Goal: Task Accomplishment & Management: Manage account settings

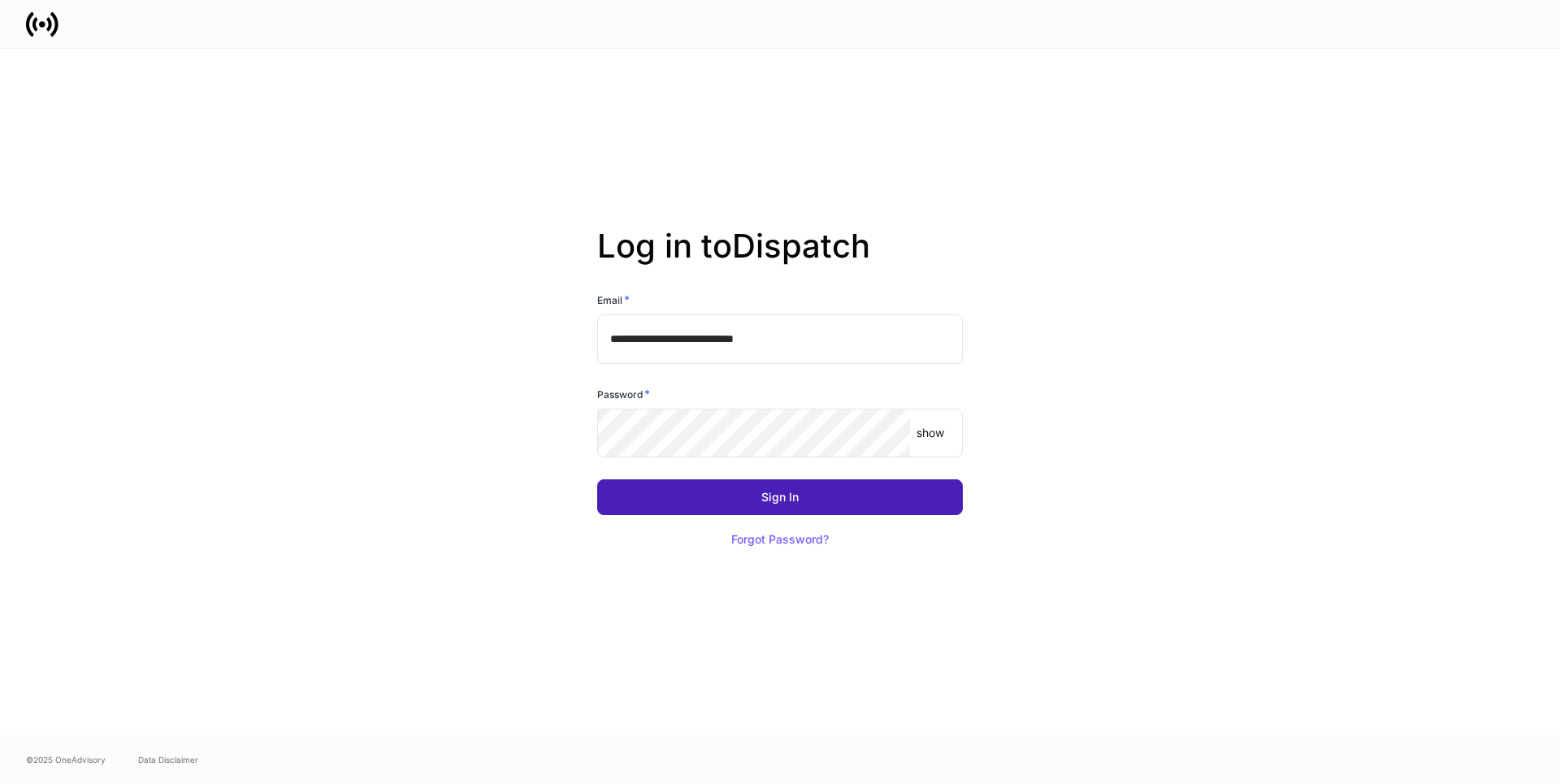
click at [734, 499] on button "Sign In" at bounding box center [780, 496] width 365 height 36
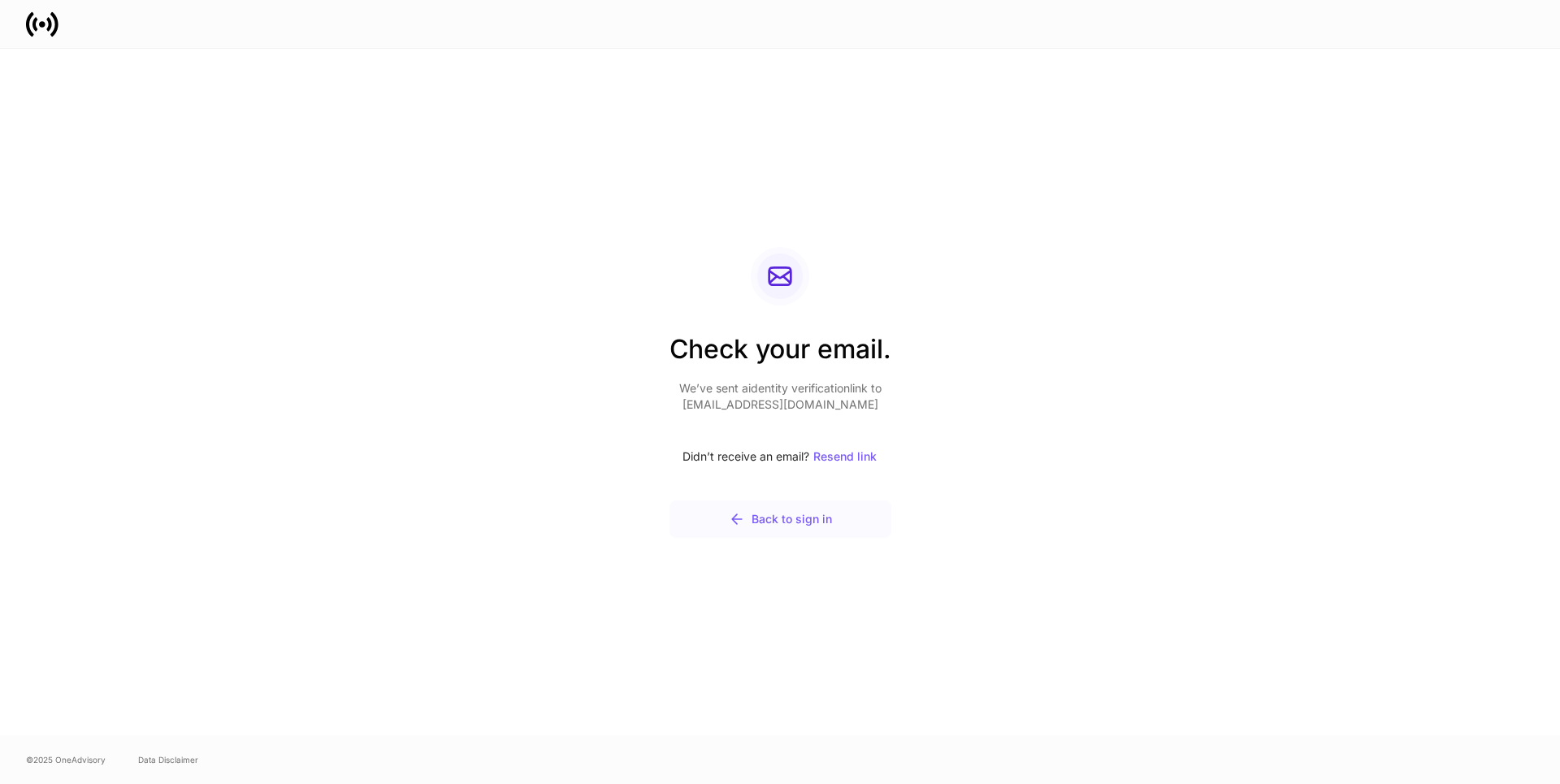
click at [780, 518] on div "Back to sign in" at bounding box center [780, 519] width 103 height 17
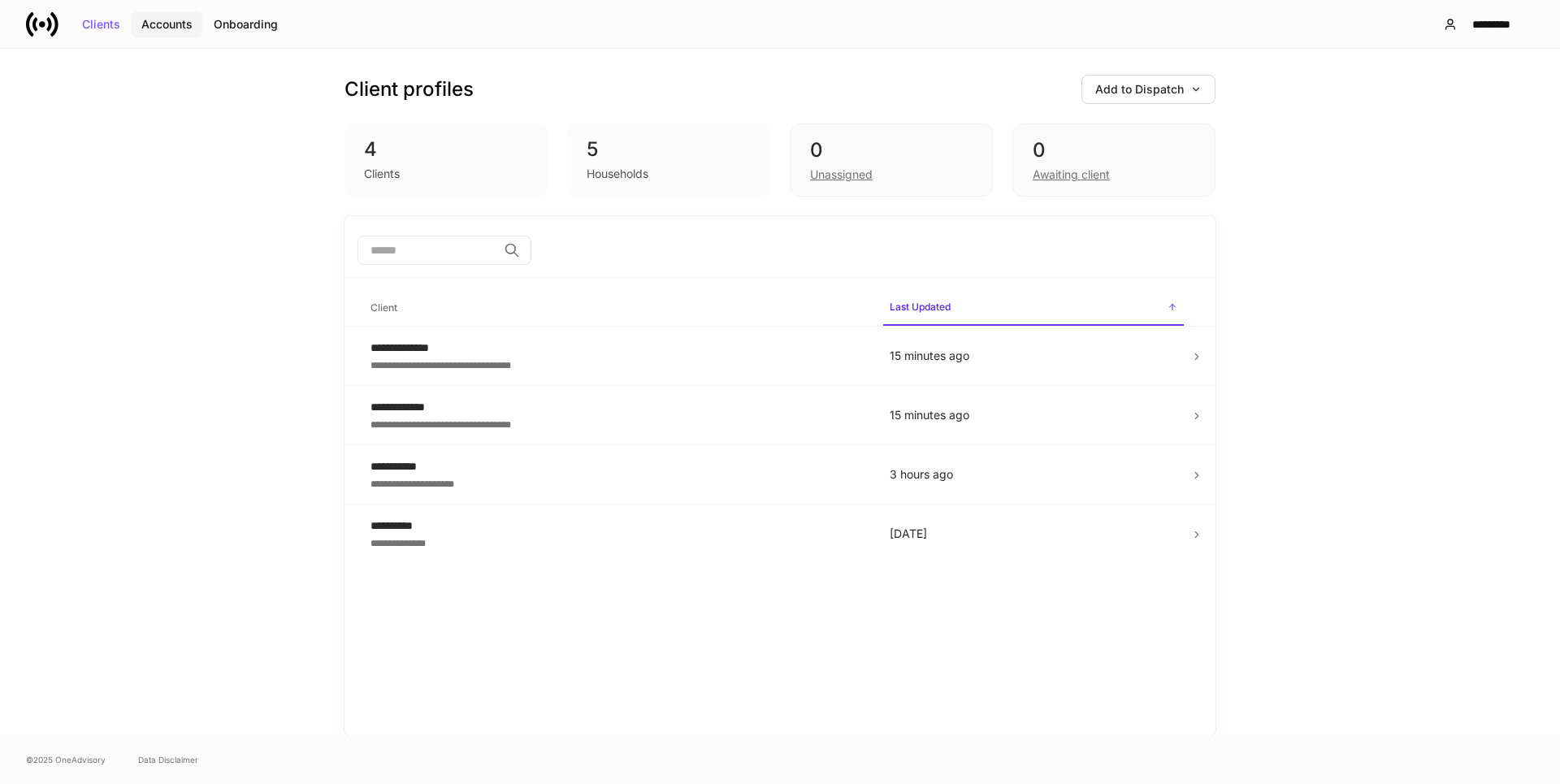
click at [153, 18] on div "Accounts" at bounding box center [166, 24] width 52 height 12
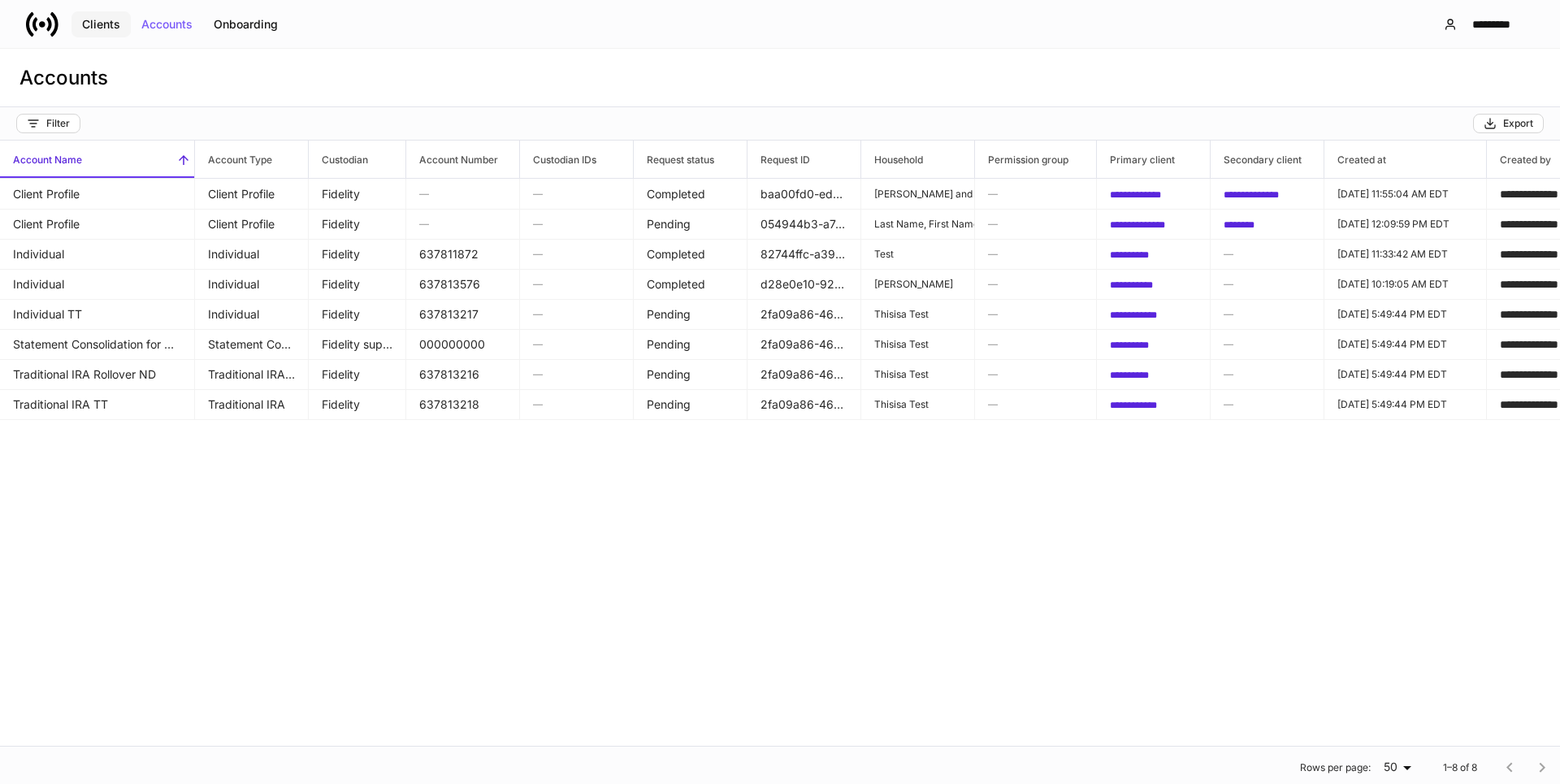
click at [114, 23] on div "Clients" at bounding box center [100, 24] width 38 height 12
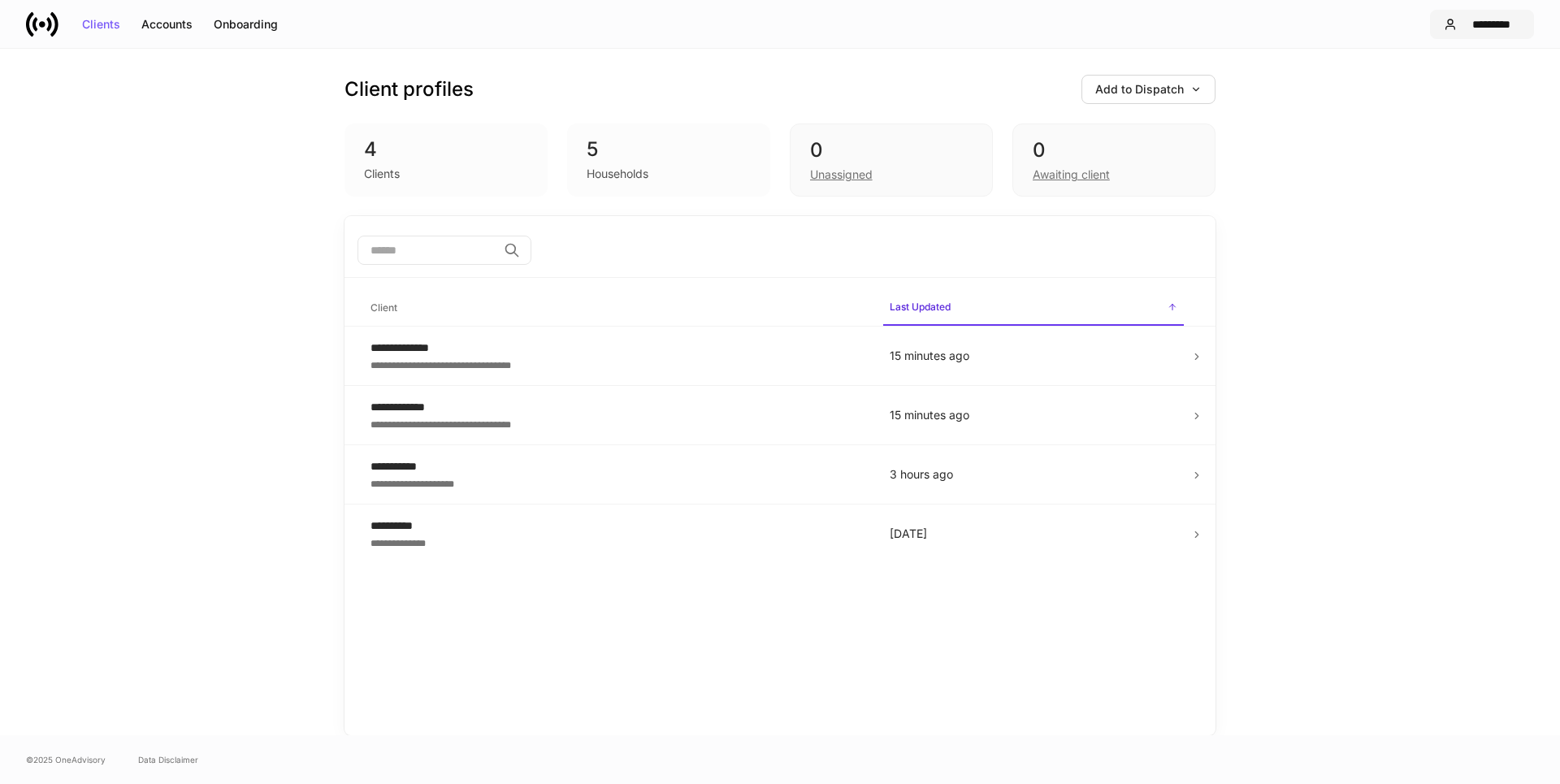
click at [1473, 26] on div "*********" at bounding box center [1492, 24] width 57 height 12
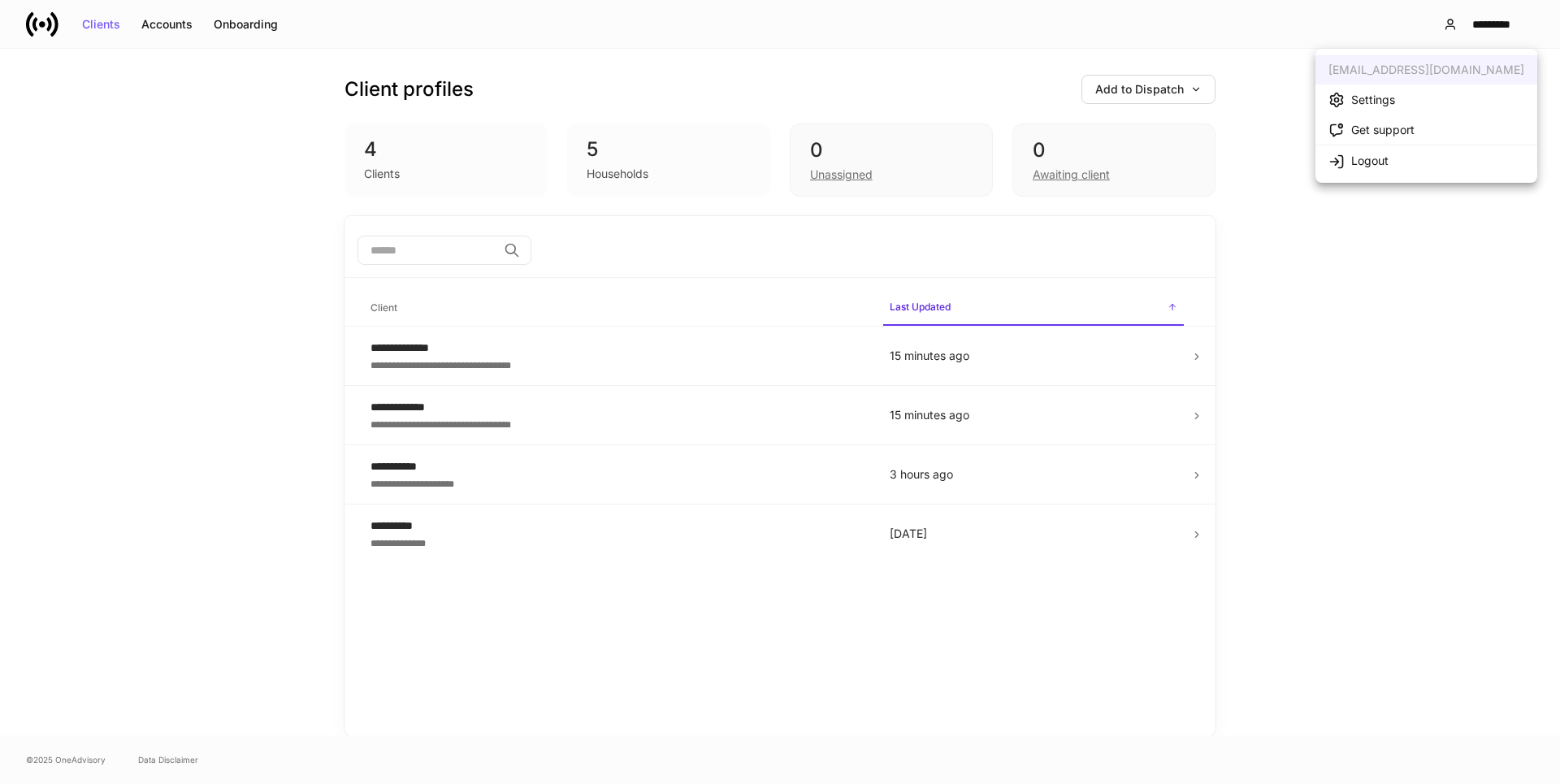
click at [1360, 92] on div "Settings" at bounding box center [1372, 99] width 44 height 17
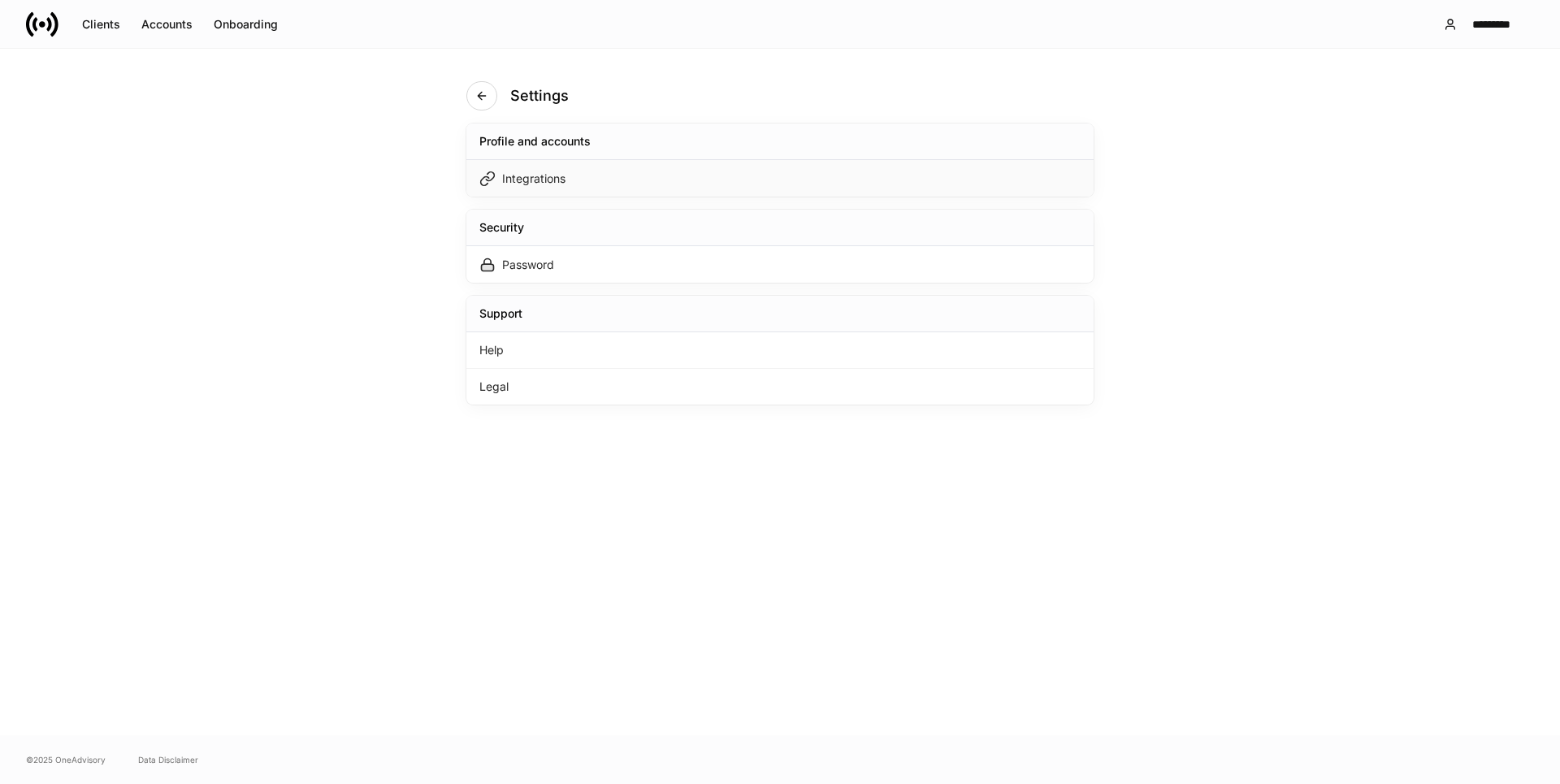
click at [533, 179] on div "Integrations" at bounding box center [534, 179] width 63 height 17
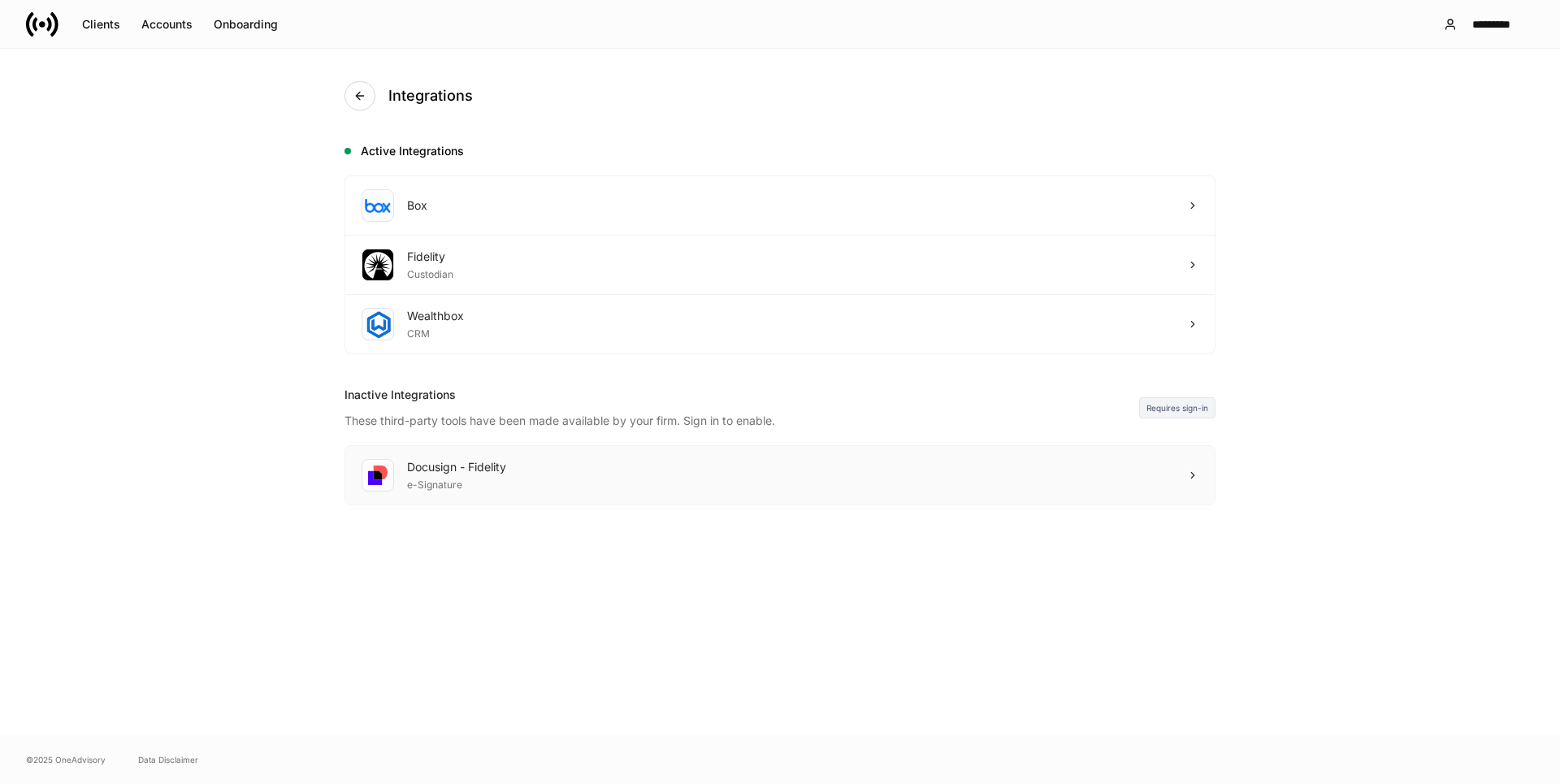
click at [397, 468] on div "Docusign - Fidelity e-Signature" at bounding box center [433, 474] width 145 height 32
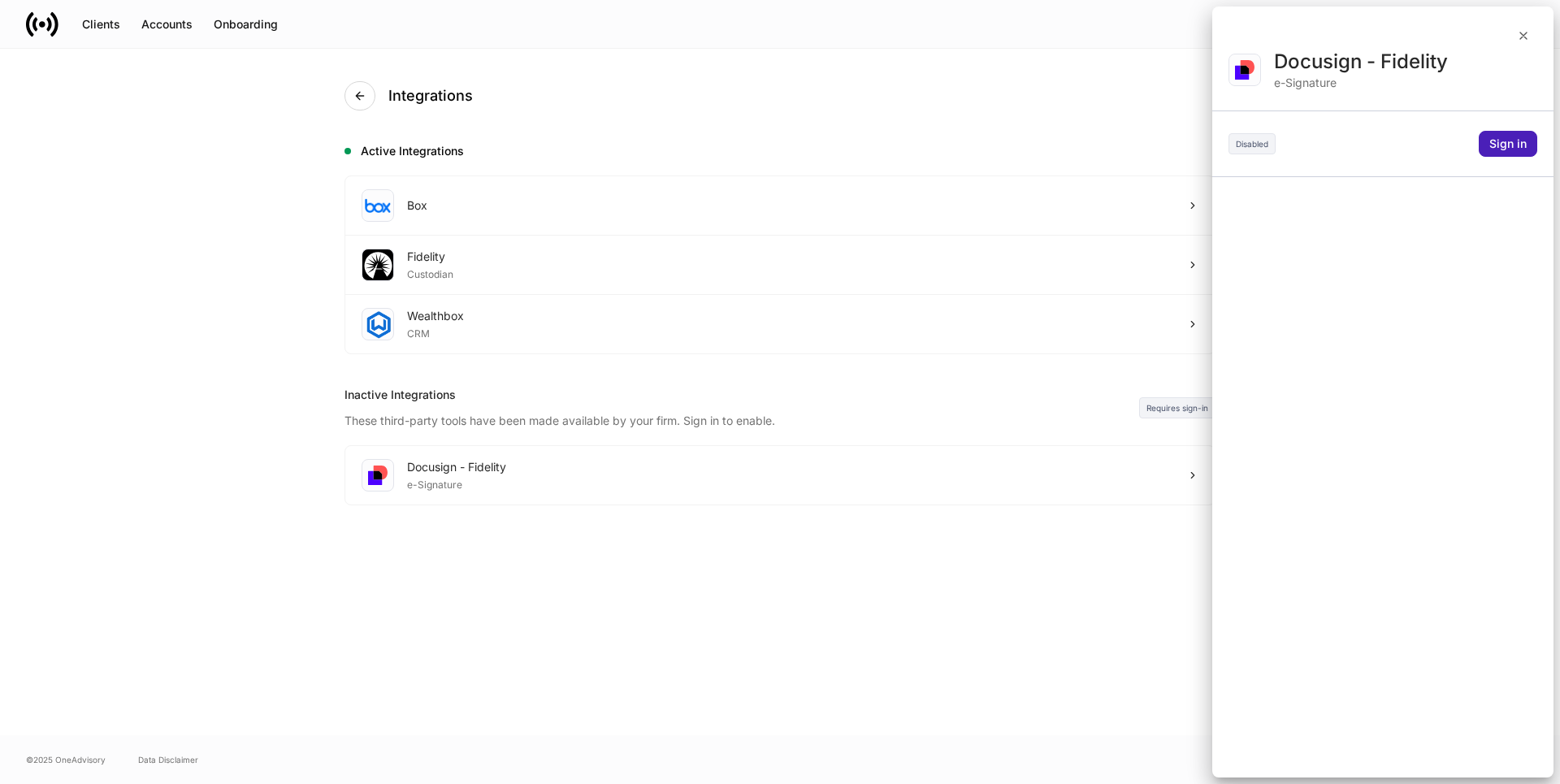
click at [1500, 140] on div "Sign in" at bounding box center [1508, 144] width 37 height 12
